Goal: Find specific page/section: Find specific page/section

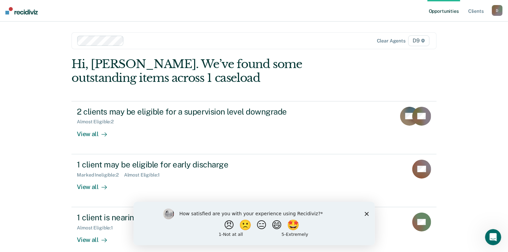
click at [367, 213] on polygon "Close survey" at bounding box center [366, 214] width 4 height 4
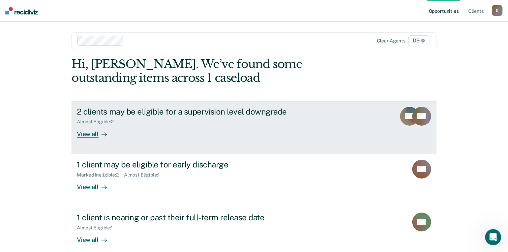
click at [91, 134] on div "View all" at bounding box center [96, 131] width 38 height 13
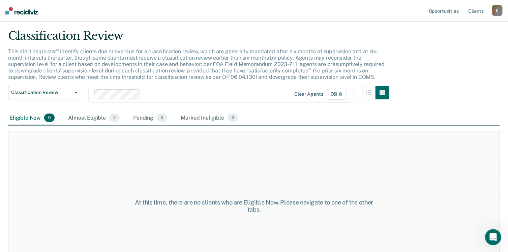
scroll to position [34, 0]
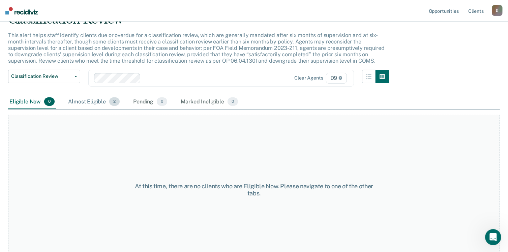
click at [96, 104] on div "Almost Eligible 2" at bounding box center [94, 102] width 54 height 15
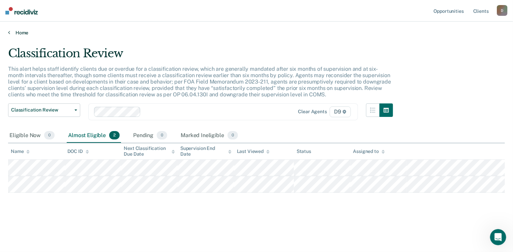
click at [8, 32] on icon at bounding box center [9, 32] width 2 height 5
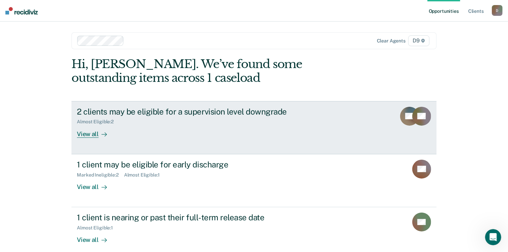
click at [130, 112] on div "2 clients may be eligible for a supervision level downgrade" at bounding box center [195, 112] width 237 height 10
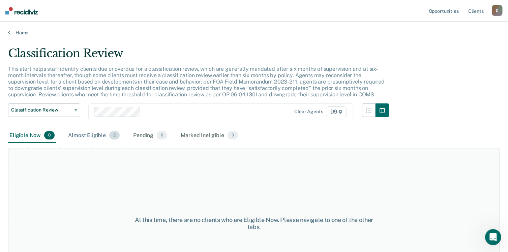
click at [81, 133] on div "Almost Eligible 2" at bounding box center [94, 135] width 54 height 15
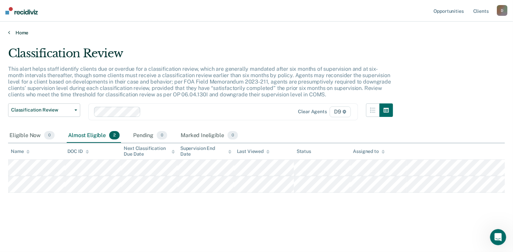
click at [9, 30] on icon at bounding box center [9, 32] width 2 height 5
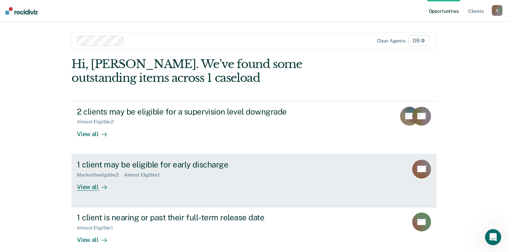
click at [109, 167] on div "1 client may be eligible for early discharge" at bounding box center [195, 165] width 237 height 10
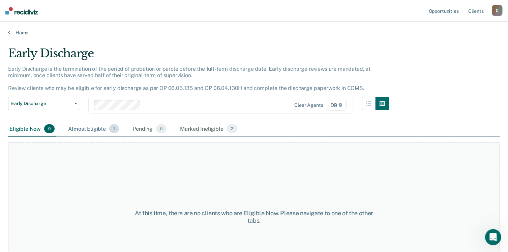
click at [79, 128] on div "Almost Eligible 1" at bounding box center [94, 129] width 54 height 15
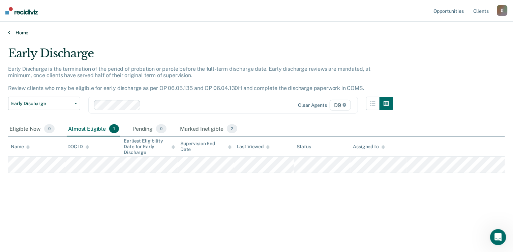
click at [13, 32] on link "Home" at bounding box center [256, 33] width 497 height 6
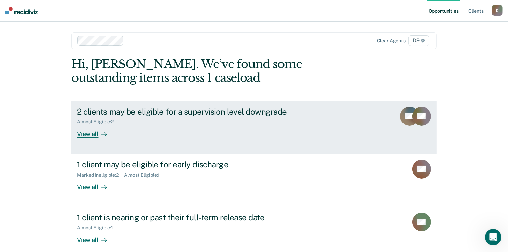
scroll to position [35, 0]
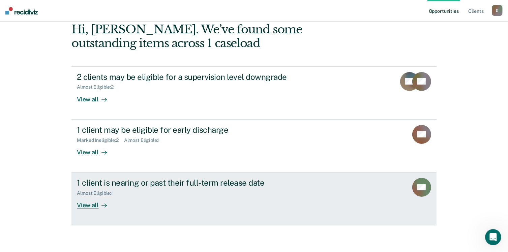
click at [81, 201] on div "View all" at bounding box center [96, 202] width 38 height 13
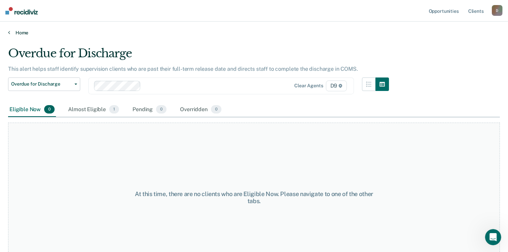
click at [18, 31] on link "Home" at bounding box center [254, 33] width 492 height 6
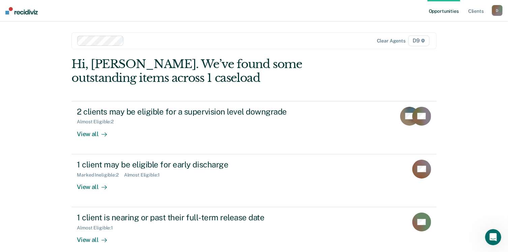
click at [19, 10] on img at bounding box center [21, 10] width 32 height 7
click at [436, 12] on link "Opportunities" at bounding box center [443, 11] width 33 height 22
click at [478, 9] on link "Client s" at bounding box center [476, 11] width 18 height 22
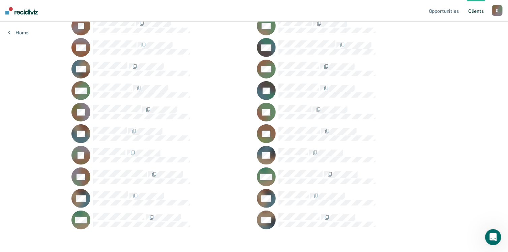
scroll to position [240, 0]
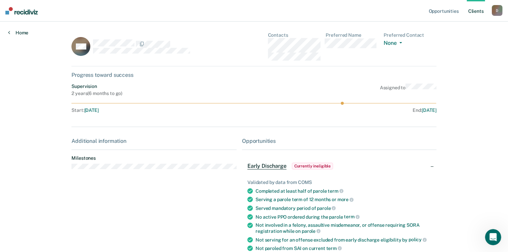
click at [23, 31] on link "Home" at bounding box center [18, 33] width 20 height 6
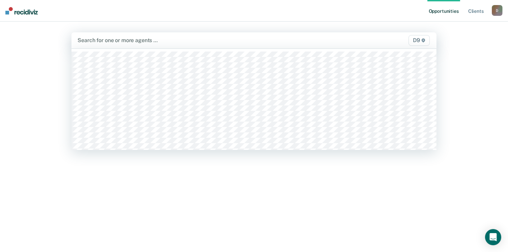
click at [179, 38] on div at bounding box center [201, 40] width 246 height 8
type input "ry"
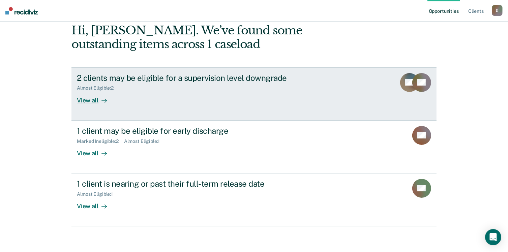
scroll to position [35, 0]
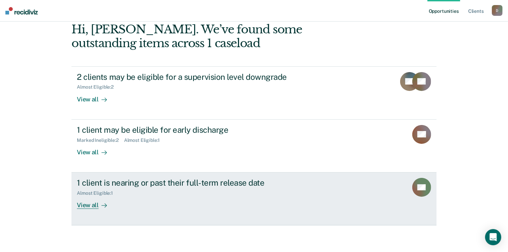
click at [93, 204] on div "View all" at bounding box center [96, 202] width 38 height 13
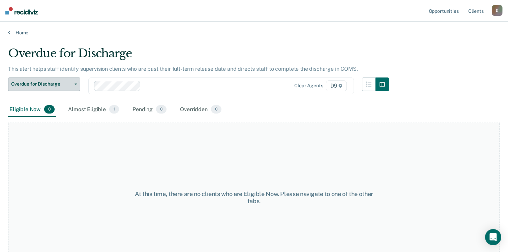
click at [61, 84] on span "Overdue for Discharge" at bounding box center [41, 84] width 61 height 6
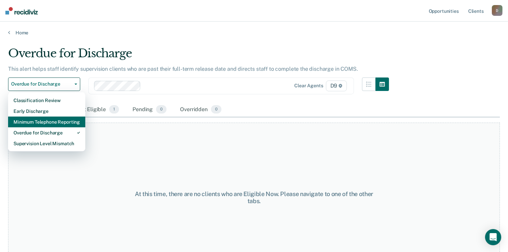
click at [42, 119] on div "Minimum Telephone Reporting" at bounding box center [46, 122] width 66 height 11
